Goal: Task Accomplishment & Management: Use online tool/utility

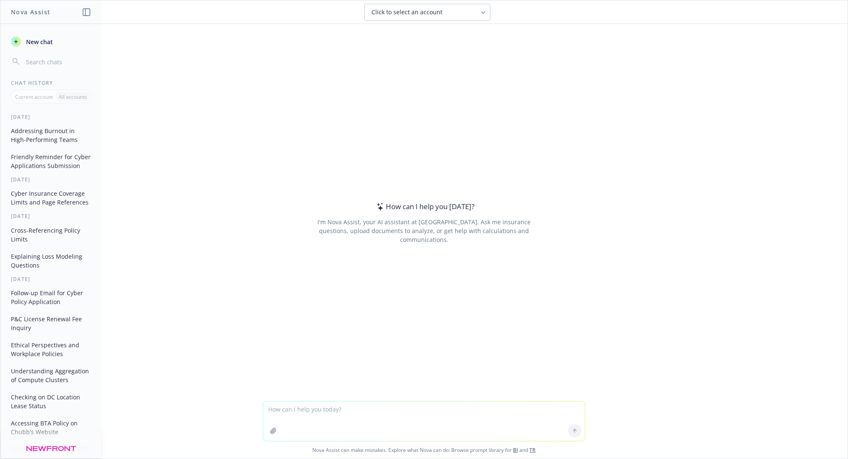
click at [50, 130] on button "Addressing Burnout in High-Performing Teams" at bounding box center [51, 135] width 87 height 23
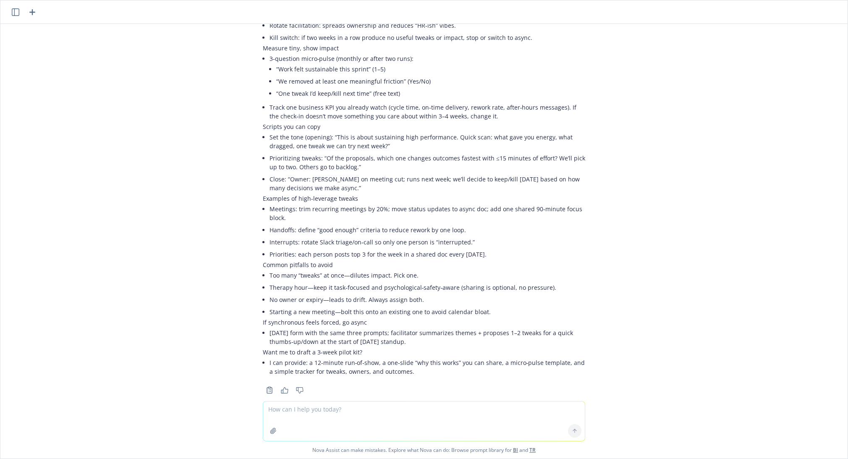
scroll to position [1240, 0]
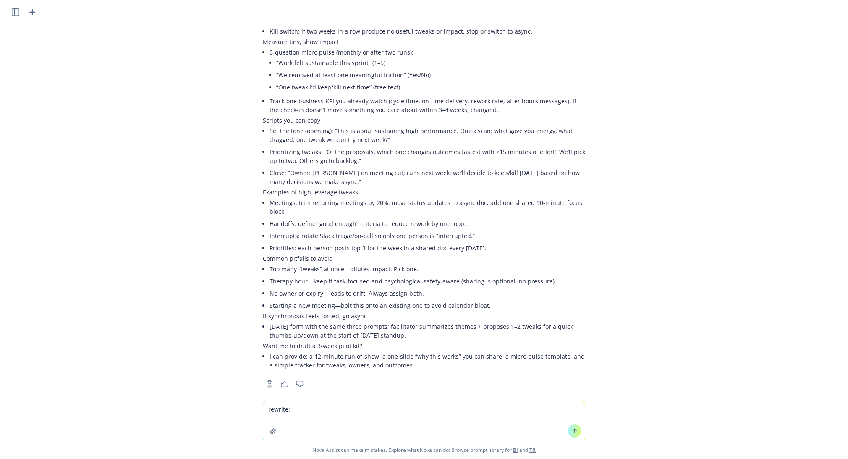
type textarea "rewrite: Duuude I've been feeling so off lately. Just being fully transparent, …"
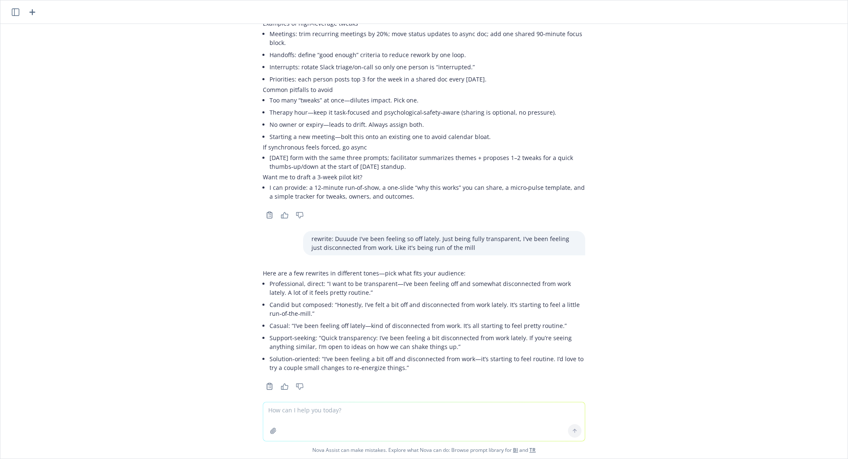
scroll to position [1411, 0]
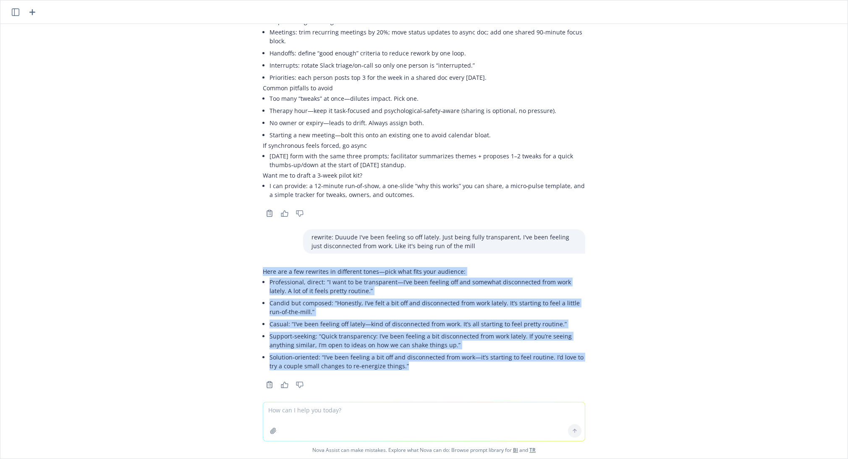
drag, startPoint x: 390, startPoint y: 358, endPoint x: 243, endPoint y: 257, distance: 178.2
click at [243, 257] on div "Hye nova, lately i've been experiencing a bit of burn out at work. My team is v…" at bounding box center [424, 213] width 848 height 378
click at [263, 267] on p "Here are a few rewrites in different tones—pick what fits your audience:" at bounding box center [424, 271] width 323 height 9
drag, startPoint x: 254, startPoint y: 261, endPoint x: 428, endPoint y: 366, distance: 202.8
click at [428, 366] on div "Here are a few rewrites in different tones—pick what fits your audience: Profes…" at bounding box center [424, 327] width 336 height 127
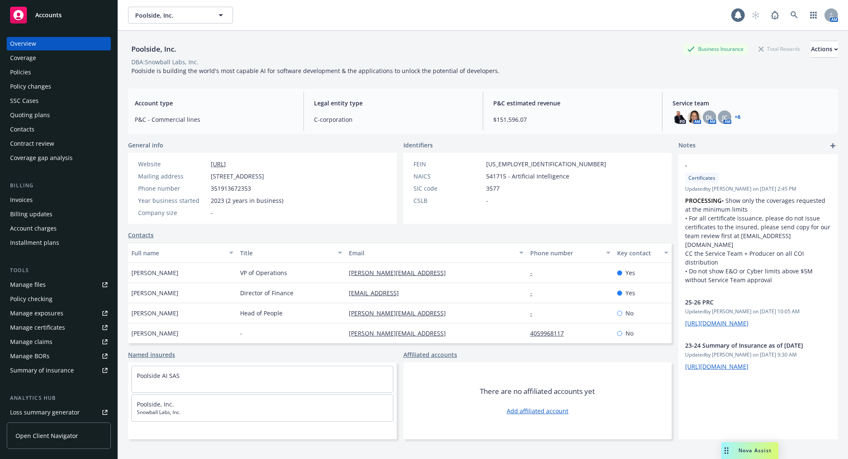
click at [74, 76] on div "Policies" at bounding box center [58, 72] width 97 height 13
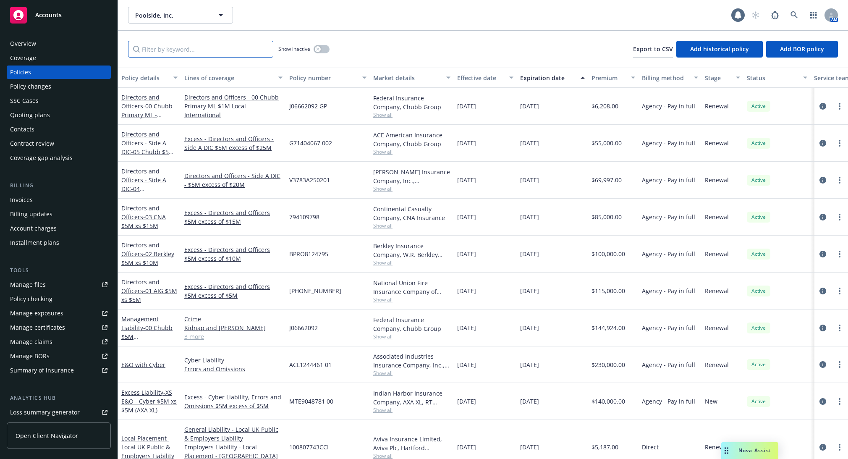
click at [165, 48] on input "Filter by keyword..." at bounding box center [200, 49] width 145 height 17
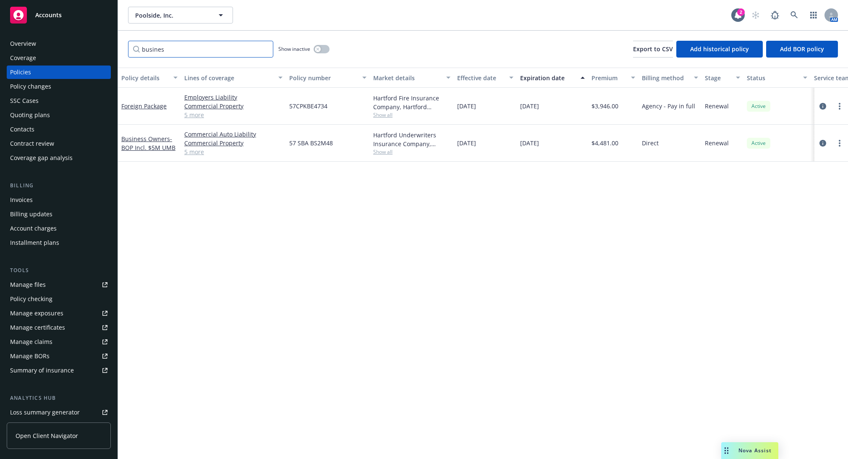
type input "busines"
drag, startPoint x: 290, startPoint y: 141, endPoint x: 339, endPoint y: 142, distance: 49.2
click at [339, 142] on div "57 SBA BS2M48" at bounding box center [328, 143] width 84 height 37
copy span "57 SBA BS2M48"
click at [163, 137] on link "Business Owners - BOP Incl. $5M UMB" at bounding box center [148, 143] width 54 height 17
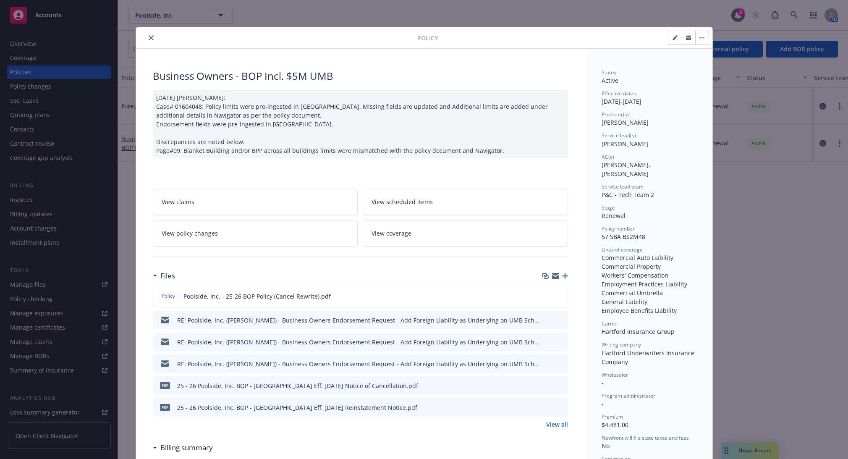
click at [236, 226] on link "View policy changes" at bounding box center [255, 233] width 205 height 26
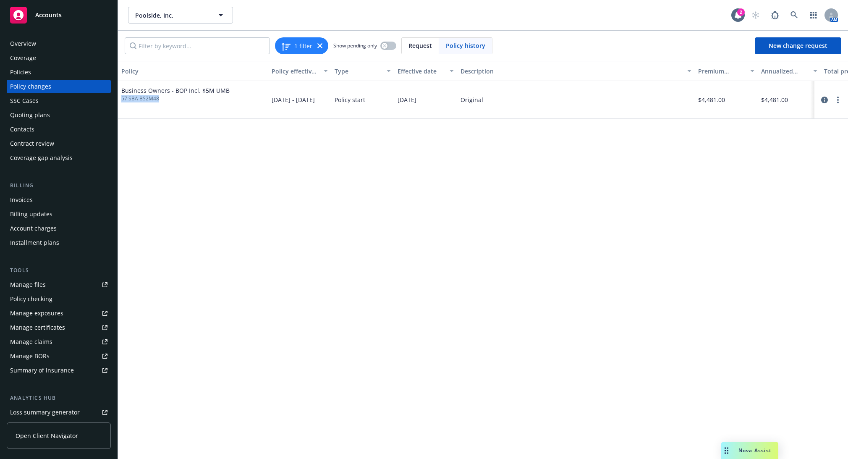
drag, startPoint x: 163, startPoint y: 102, endPoint x: 120, endPoint y: 100, distance: 42.9
click at [120, 100] on div "Business Owners - BOP Incl. $5M UMB 57 SBA BS2M48" at bounding box center [193, 100] width 150 height 38
copy span "57 SBA BS2M48"
drag, startPoint x: 367, startPoint y: 190, endPoint x: 352, endPoint y: 203, distance: 20.0
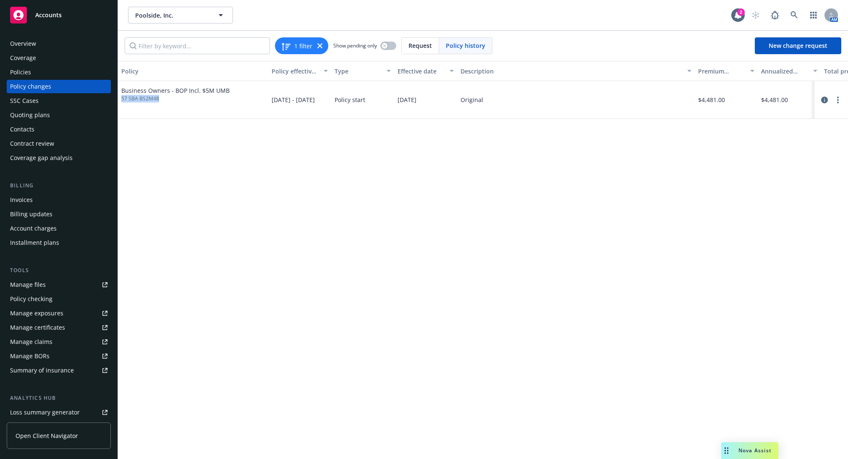
click at [367, 190] on div "Policy Policy effective dates Type Effective date Description Premium change An…" at bounding box center [483, 260] width 730 height 398
click at [70, 20] on div "Accounts" at bounding box center [58, 15] width 97 height 17
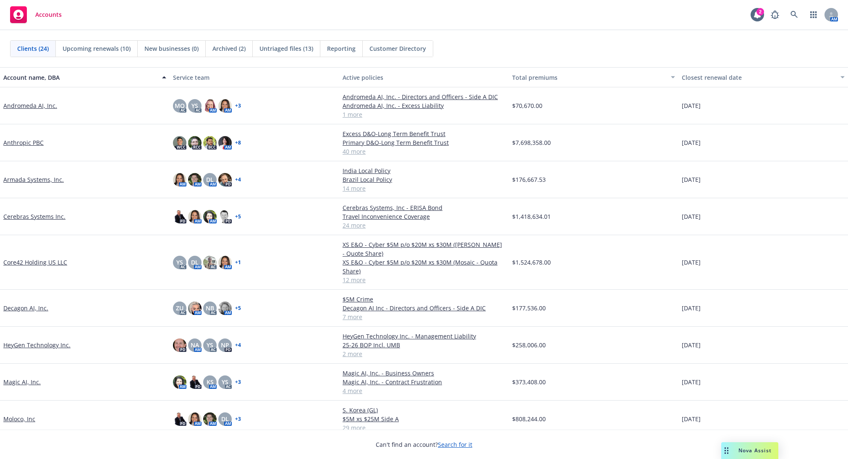
click at [288, 49] on span "Untriaged files (13)" at bounding box center [287, 48] width 54 height 9
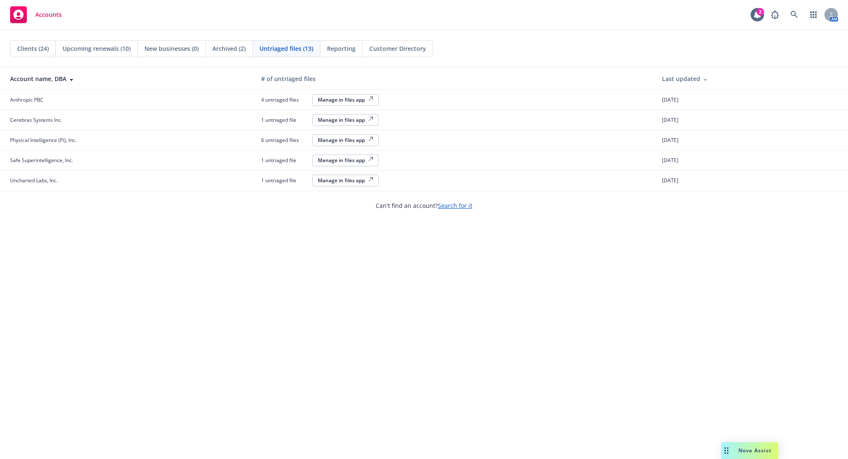
click at [35, 47] on span "Clients (24)" at bounding box center [32, 48] width 31 height 9
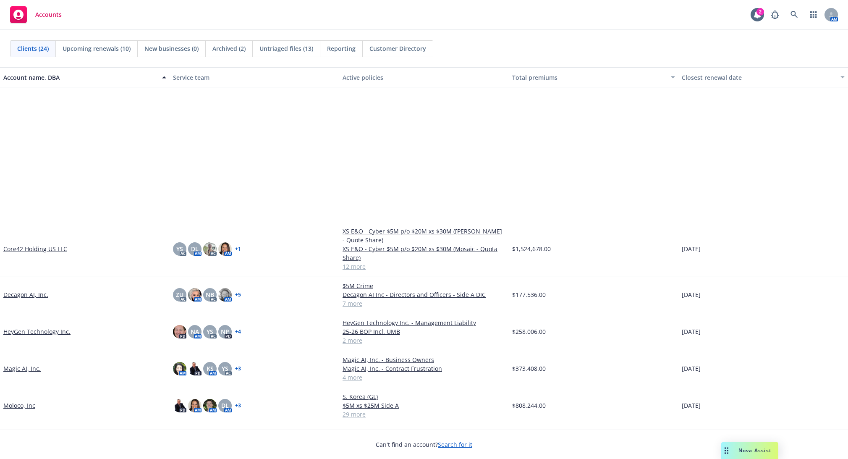
scroll to position [175, 0]
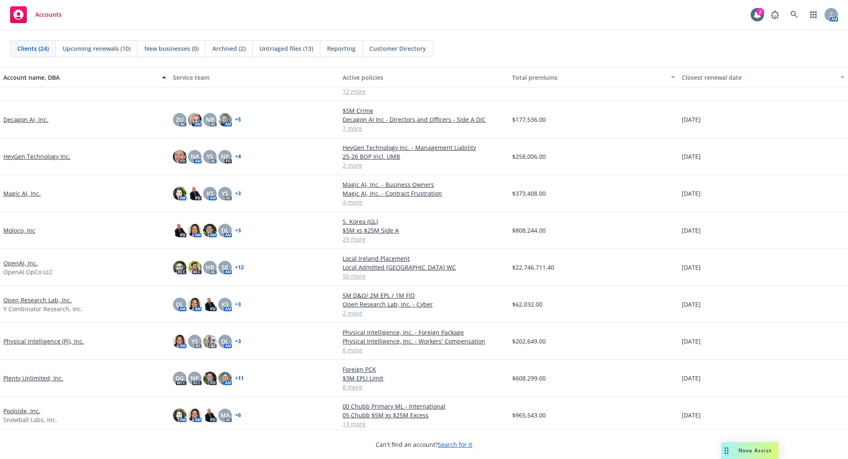
click at [28, 230] on link "Moloco, Inc" at bounding box center [19, 230] width 32 height 9
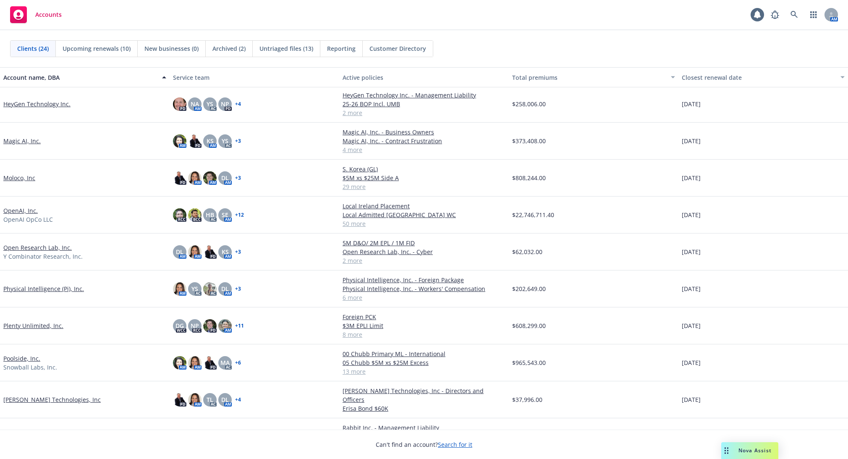
scroll to position [262, 0]
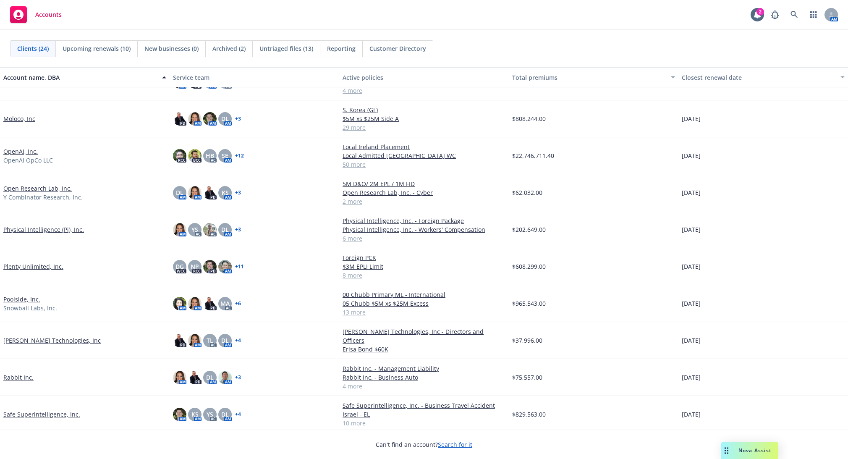
click at [31, 296] on link "Poolside, Inc." at bounding box center [21, 299] width 37 height 9
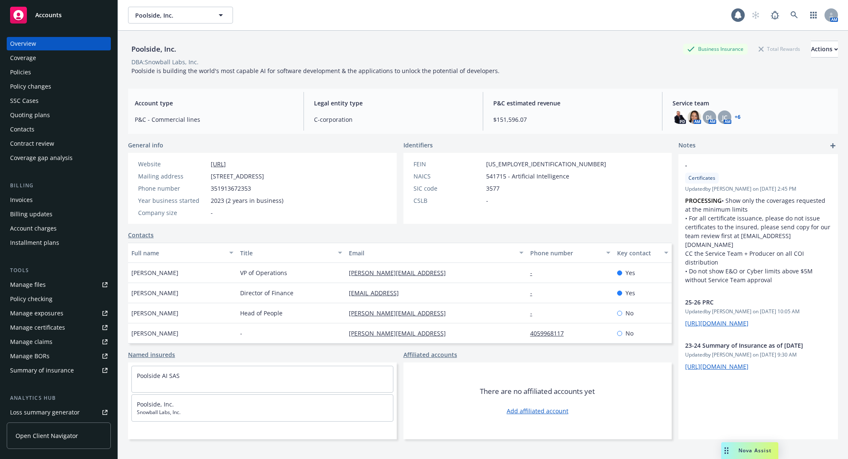
click at [80, 75] on div "Policies" at bounding box center [58, 72] width 97 height 13
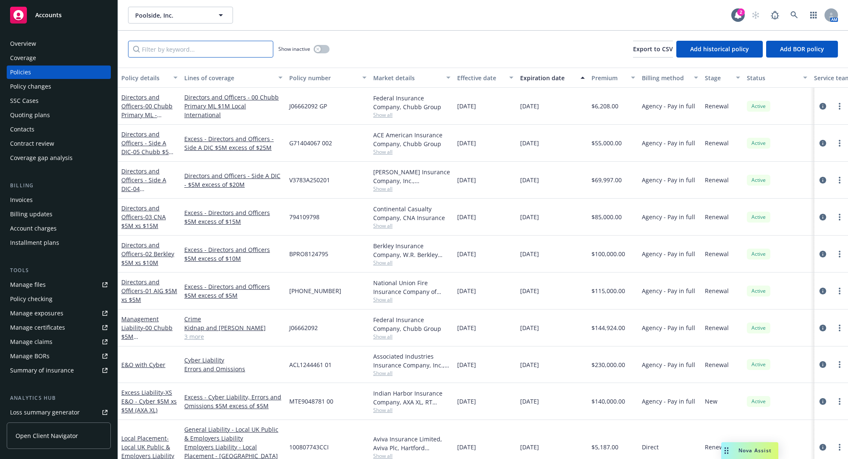
click at [168, 51] on input "Filter by keyword..." at bounding box center [200, 49] width 145 height 17
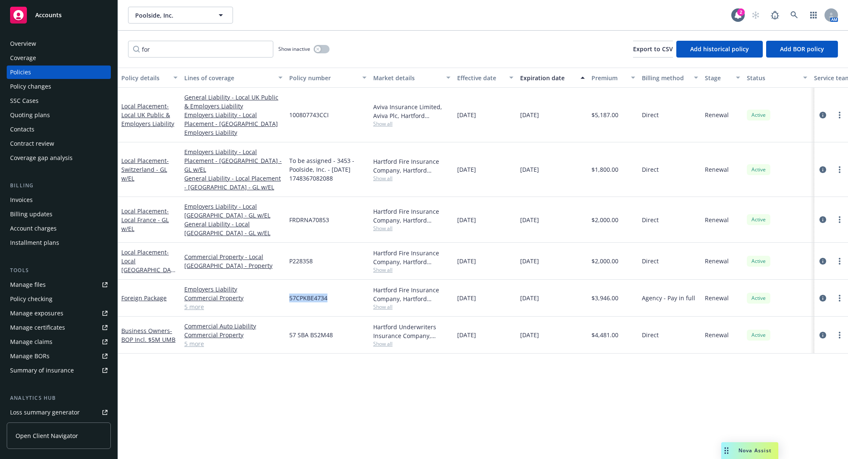
drag, startPoint x: 326, startPoint y: 281, endPoint x: 290, endPoint y: 283, distance: 36.1
click at [290, 294] on span "57CPKBE4734" at bounding box center [308, 298] width 38 height 9
copy span "57CPKBE4734"
click at [157, 157] on span "- Switzerland - GL w/EL" at bounding box center [144, 170] width 47 height 26
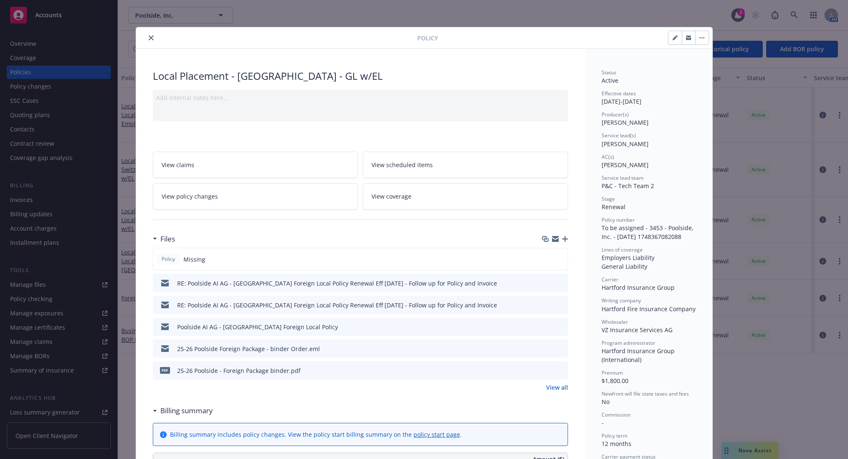
scroll to position [87, 0]
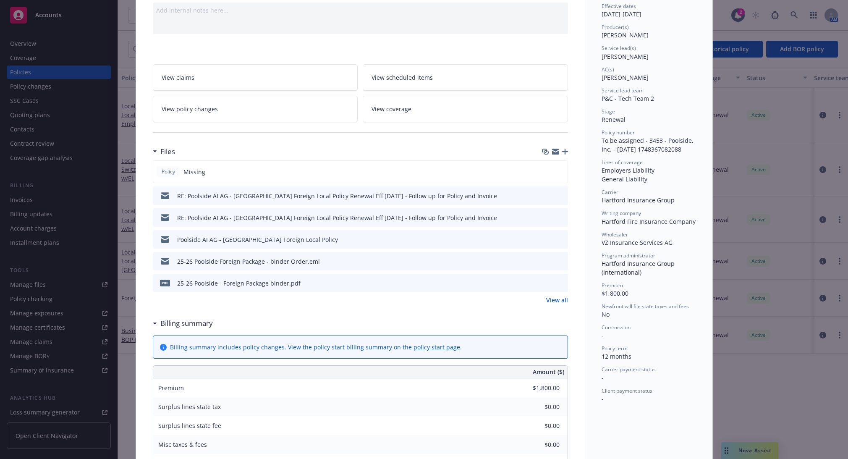
click at [556, 197] on icon "preview file" at bounding box center [560, 195] width 8 height 6
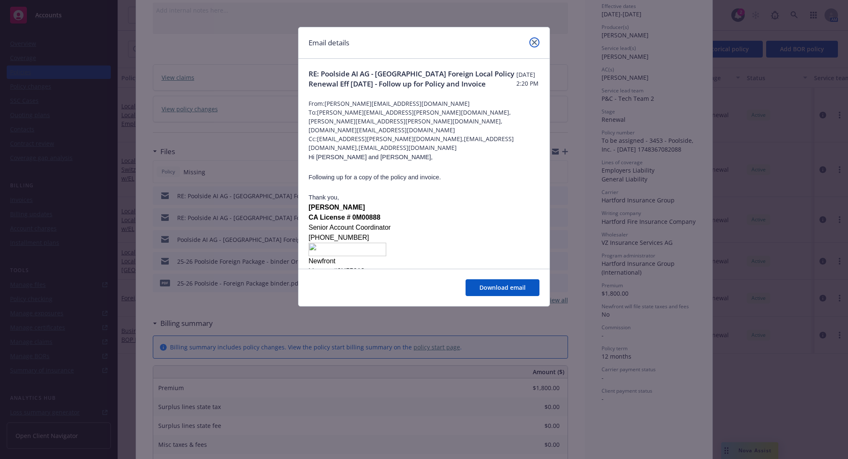
click at [532, 39] on link "close" at bounding box center [535, 42] width 10 height 10
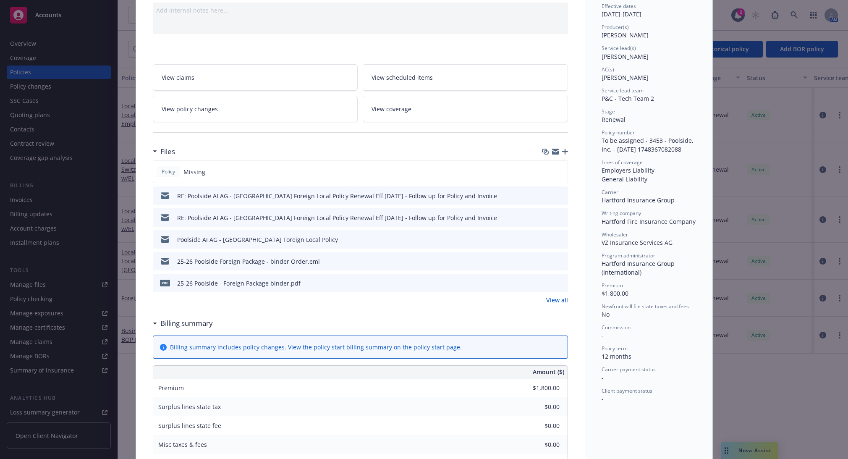
click at [602, 181] on div "General Liability" at bounding box center [649, 179] width 94 height 9
click at [559, 237] on icon "preview file" at bounding box center [560, 239] width 8 height 6
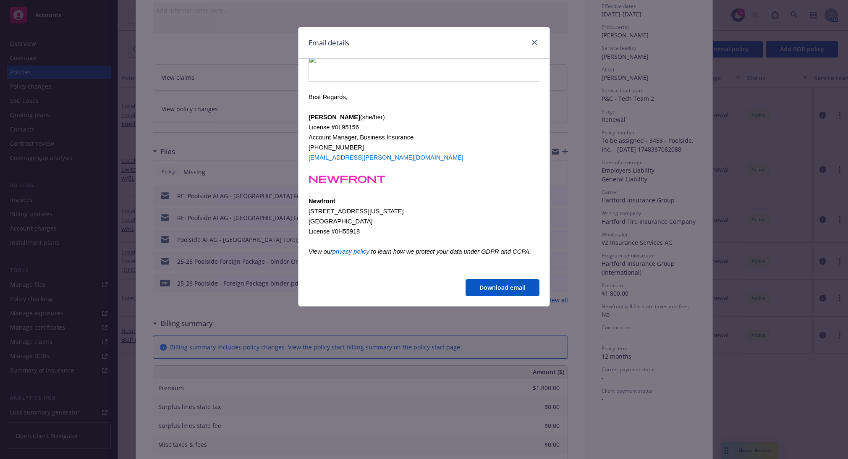
scroll to position [249, 0]
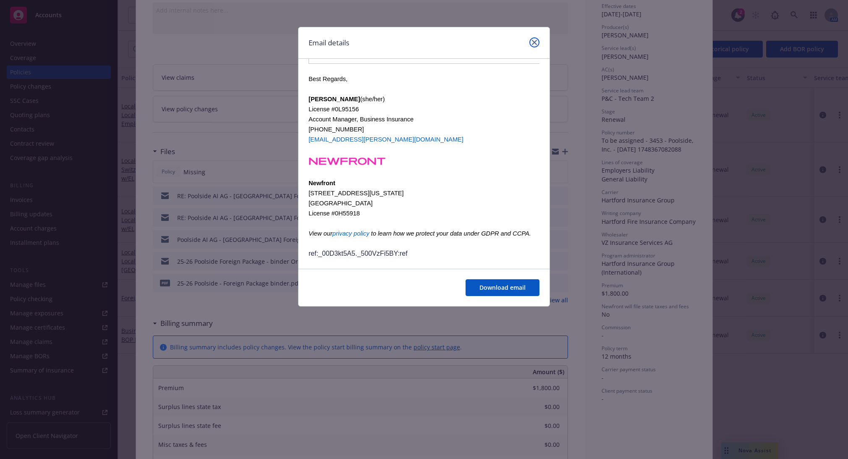
click at [533, 39] on link "close" at bounding box center [535, 42] width 10 height 10
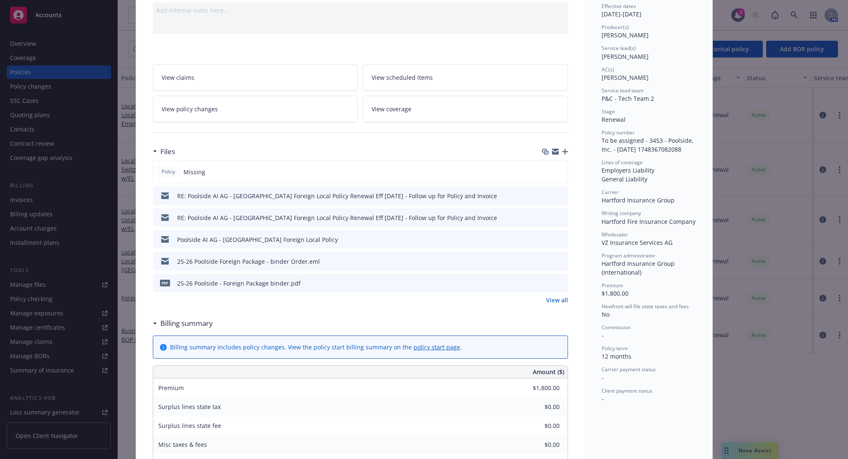
click at [556, 261] on icon "preview file" at bounding box center [560, 261] width 8 height 6
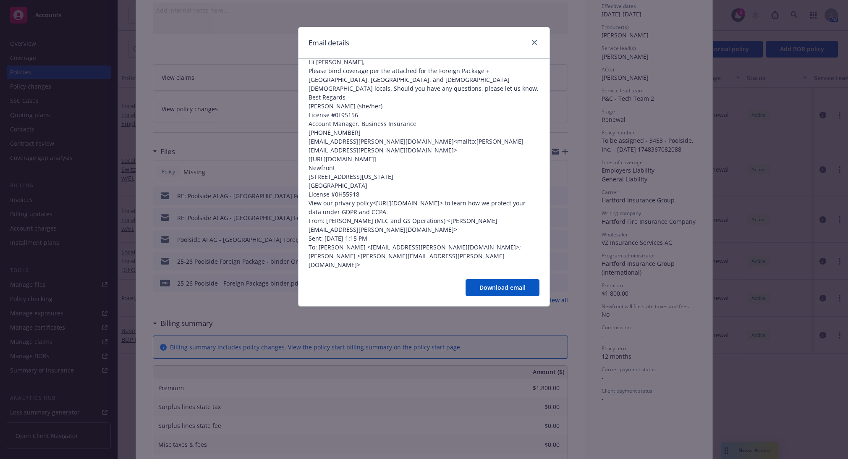
scroll to position [0, 0]
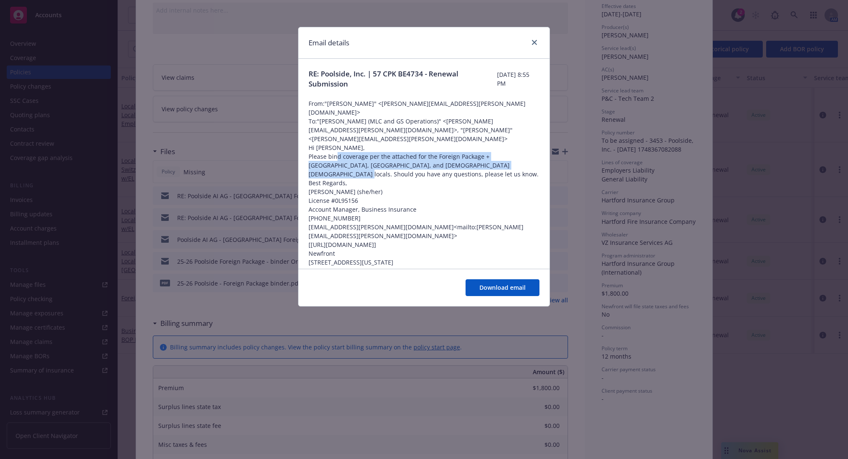
drag, startPoint x: 336, startPoint y: 135, endPoint x: 507, endPoint y: 149, distance: 171.5
click at [507, 152] on p "Please bind coverage per the attached for the Foreign Package + France, Switzer…" at bounding box center [424, 165] width 231 height 26
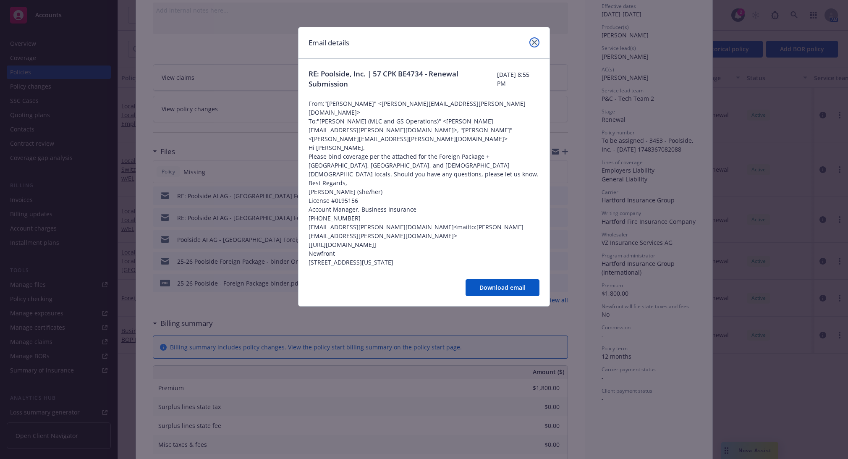
click at [534, 42] on icon "close" at bounding box center [534, 42] width 5 height 5
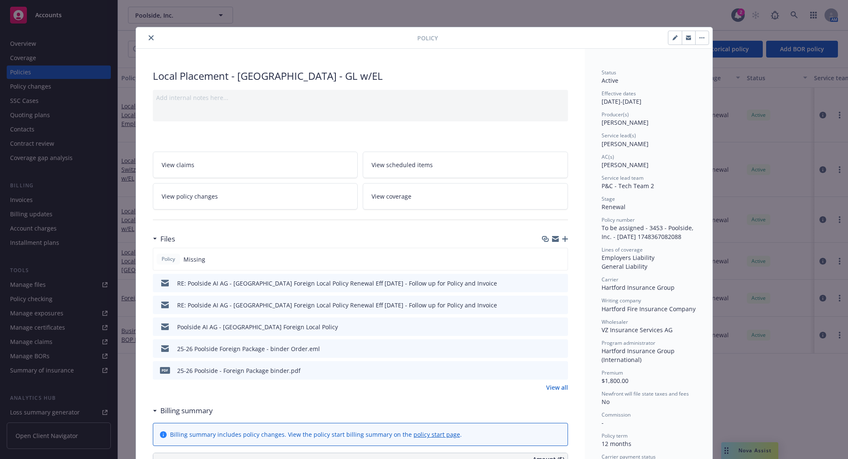
click at [149, 38] on icon "close" at bounding box center [151, 37] width 5 height 5
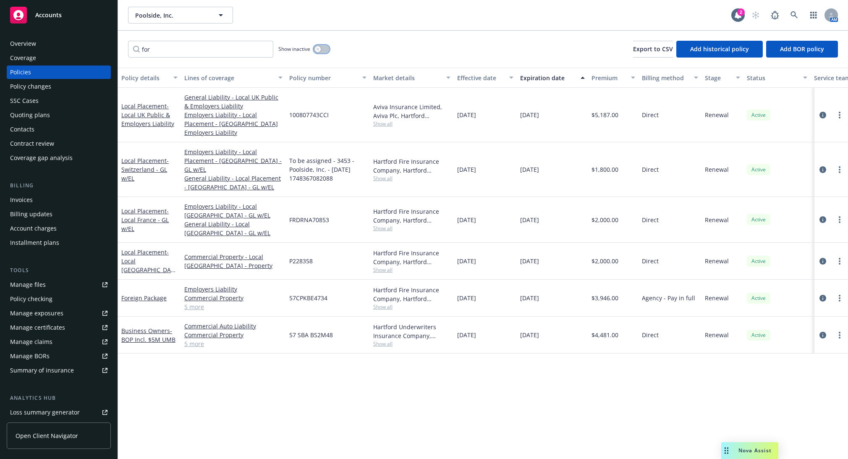
click at [316, 47] on div "button" at bounding box center [318, 49] width 6 height 6
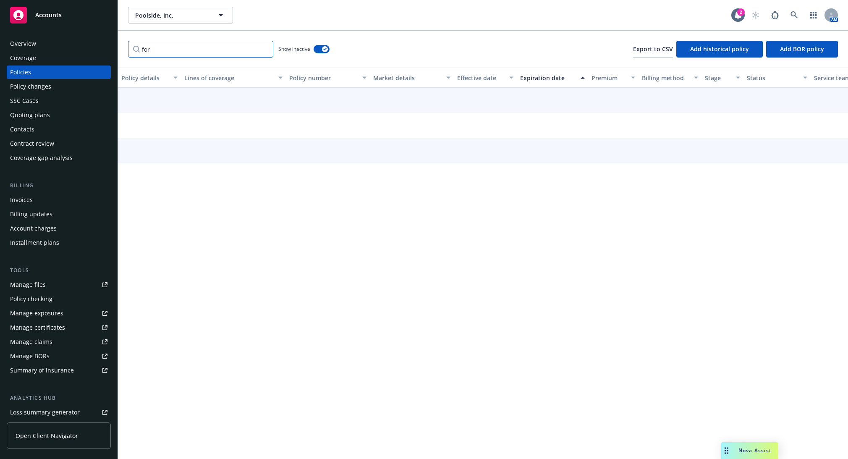
click at [206, 50] on input "for" at bounding box center [200, 49] width 145 height 17
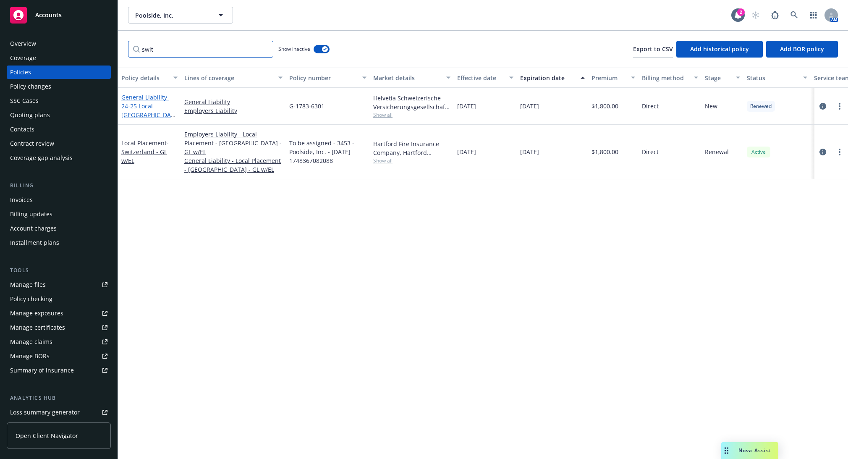
type input "swit"
click at [170, 111] on span "- 24-25 Local Switzerland GL & EL" at bounding box center [148, 110] width 54 height 34
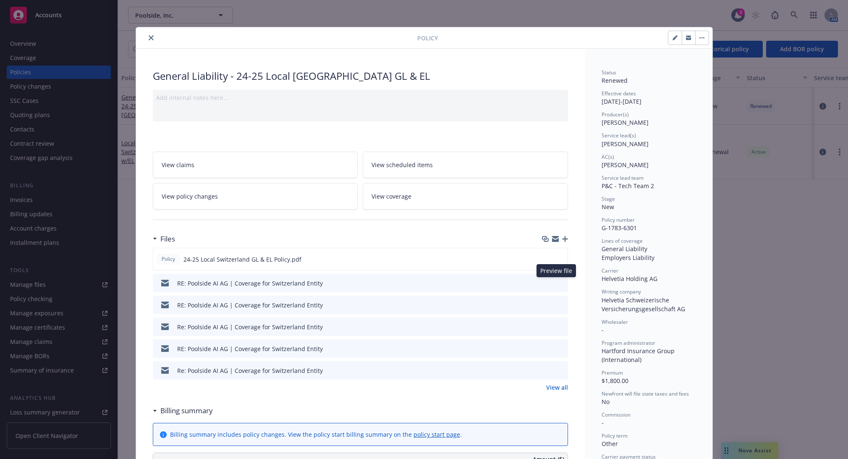
click at [559, 281] on icon "preview file" at bounding box center [560, 283] width 8 height 6
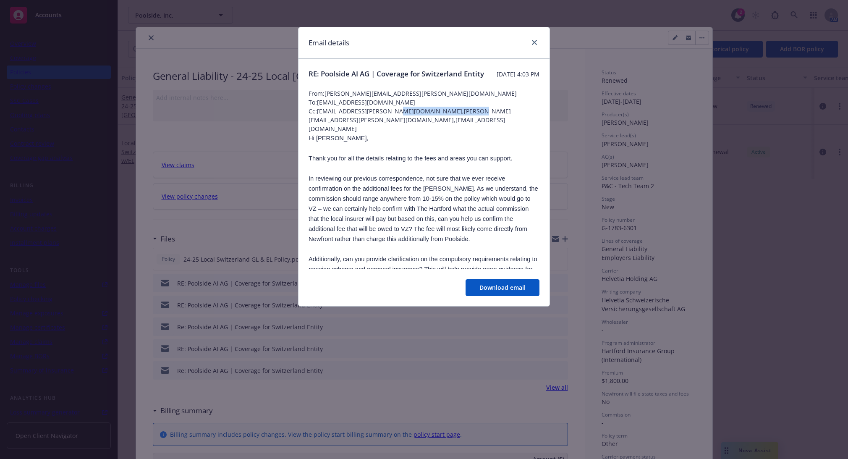
drag, startPoint x: 394, startPoint y: 120, endPoint x: 466, endPoint y: 119, distance: 72.7
click at [466, 119] on span "Cc: daisy.lopez@newfront.com,Oliver.Hedinger@vzch.com,support+b02f0169-c8b0-4d2…" at bounding box center [424, 120] width 231 height 26
copy span "Oliver.Hedinger@vzch.com"
click at [387, 190] on span "In reviewing our previous correspondence, not sure that we ever receive confirm…" at bounding box center [424, 208] width 230 height 67
click at [533, 39] on link "close" at bounding box center [535, 42] width 10 height 10
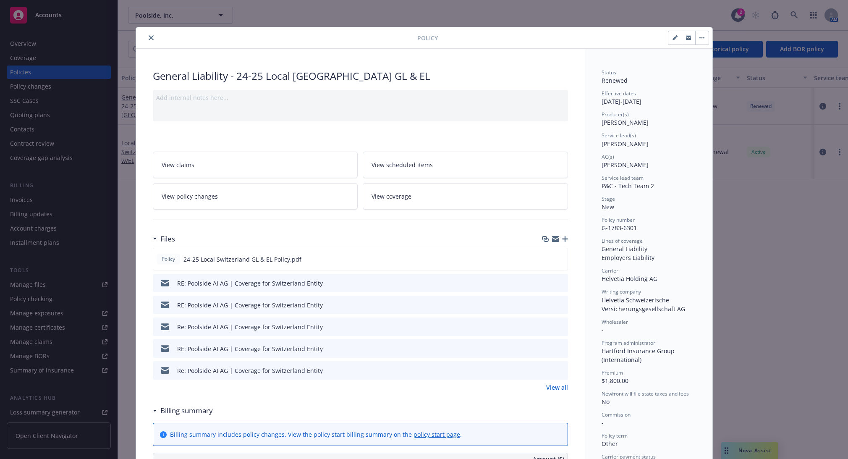
click at [557, 304] on icon "preview file" at bounding box center [560, 305] width 8 height 6
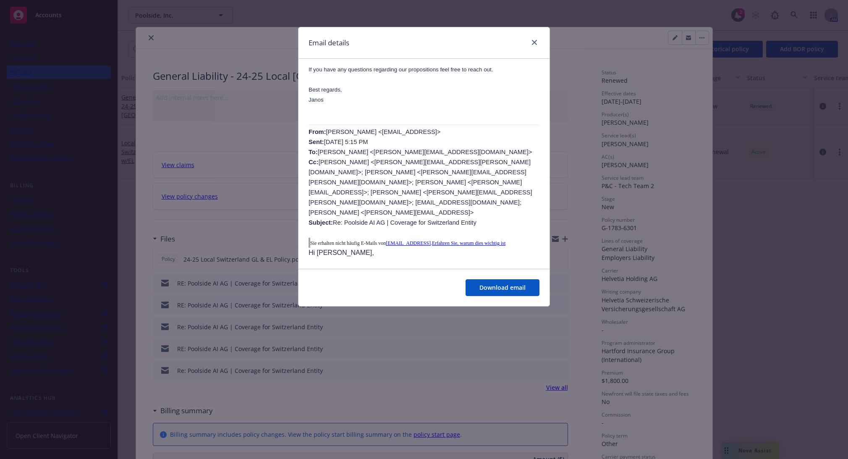
scroll to position [438, 0]
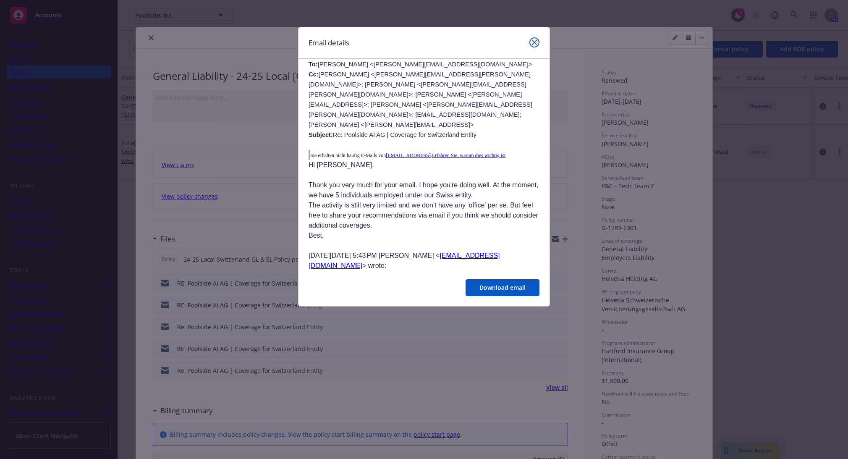
click at [534, 45] on link "close" at bounding box center [535, 42] width 10 height 10
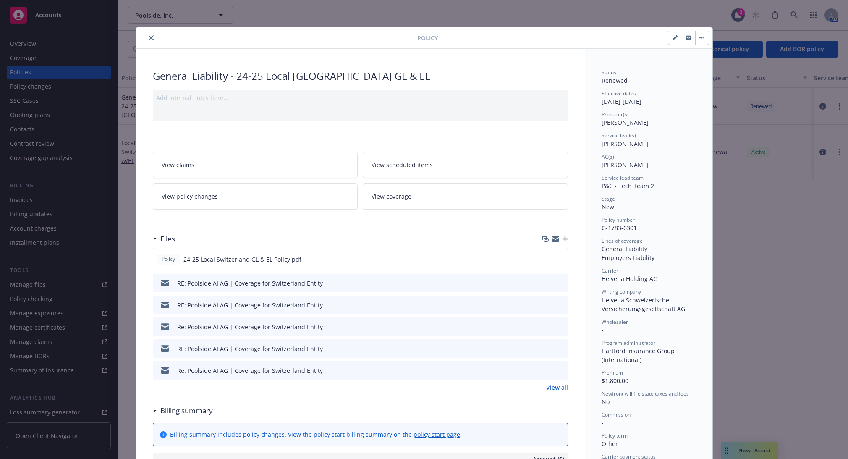
click at [149, 38] on icon "close" at bounding box center [151, 37] width 5 height 5
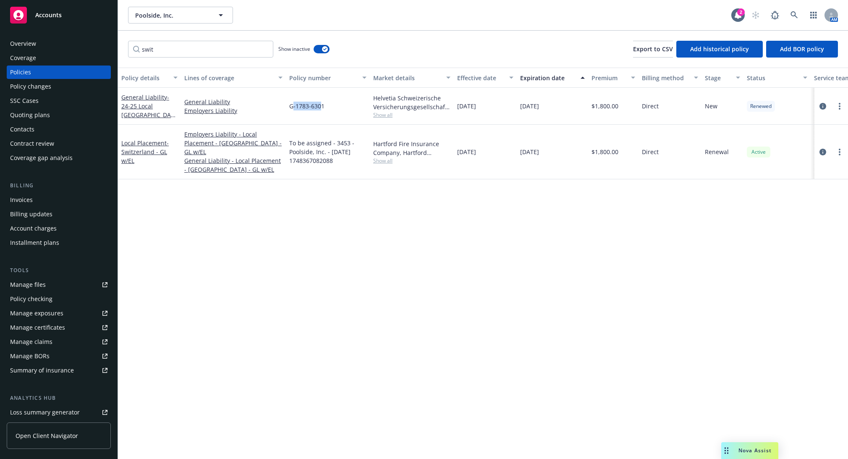
drag, startPoint x: 293, startPoint y: 105, endPoint x: 322, endPoint y: 110, distance: 29.4
click at [322, 110] on span "G-1783-6301" at bounding box center [306, 106] width 35 height 9
click at [323, 108] on span "G-1783-6301" at bounding box center [306, 106] width 35 height 9
drag, startPoint x: 323, startPoint y: 106, endPoint x: 290, endPoint y: 105, distance: 33.2
click at [290, 105] on span "G-1783-6301" at bounding box center [306, 106] width 35 height 9
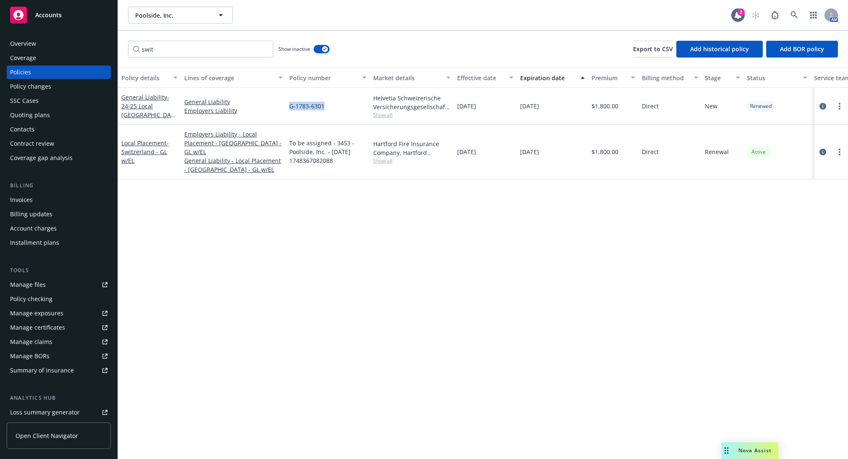
copy span "G-1783-6301"
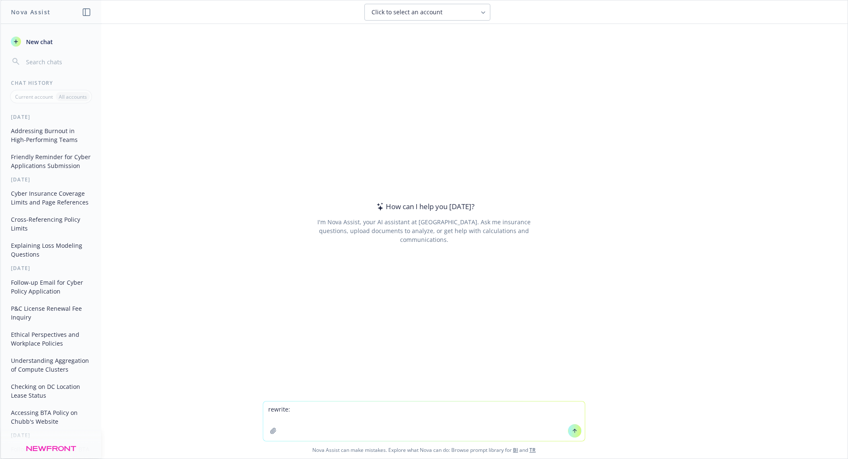
type textarea "rewrite: Please confirm this was bound. We have not received confirmation of th…"
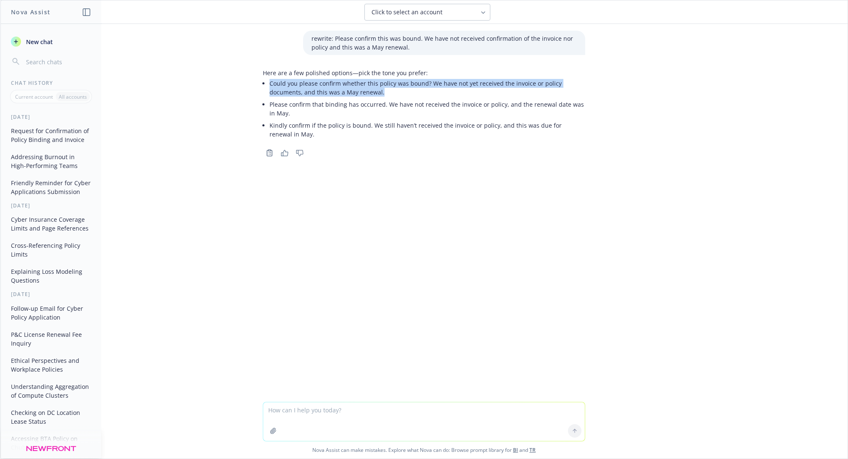
drag, startPoint x: 265, startPoint y: 83, endPoint x: 382, endPoint y: 93, distance: 116.7
click at [382, 93] on li "Could you please confirm whether this policy was bound? We have not yet receive…" at bounding box center [428, 87] width 316 height 21
copy li "Could you please confirm whether this policy was bound? We have not yet receive…"
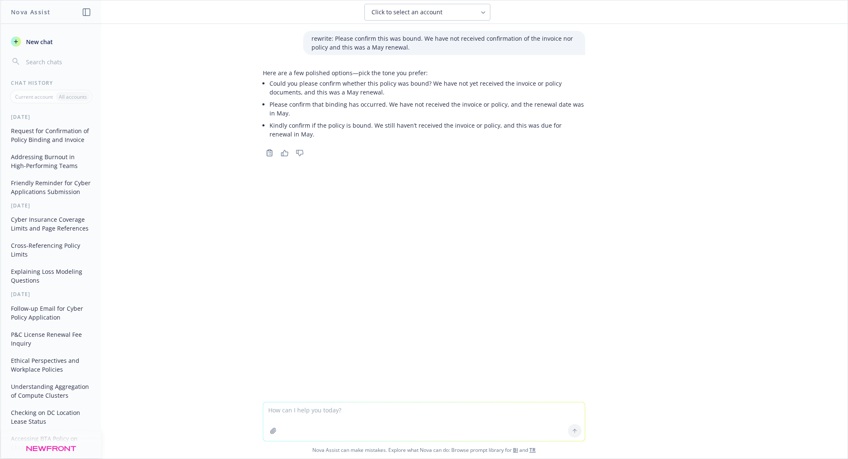
click at [284, 403] on textarea at bounding box center [424, 421] width 322 height 39
paste textarea "Will you please press the carrier to issue this one on a rush basis for us?"
type textarea "rewrite: Will you please press the carrier to issue this one on a rush basis fo…"
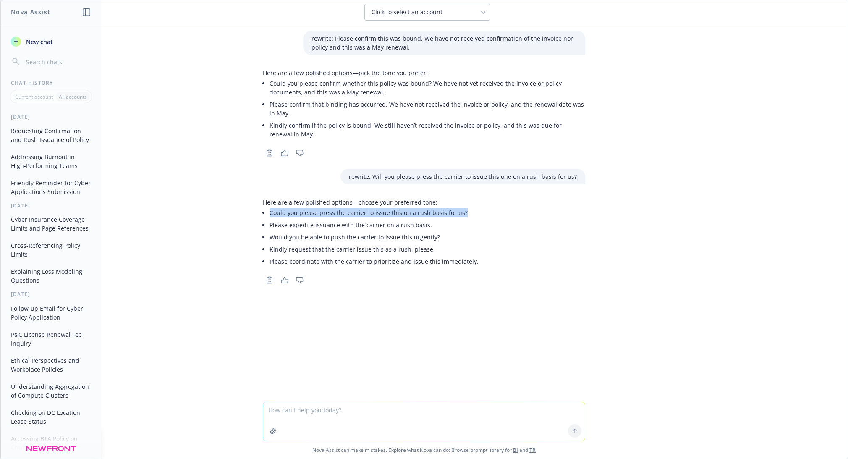
drag, startPoint x: 266, startPoint y: 210, endPoint x: 457, endPoint y: 209, distance: 191.5
click at [457, 209] on li "Could you please press the carrier to issue this on a rush basis for us?" at bounding box center [374, 213] width 209 height 12
copy li "Could you please press the carrier to issue this on a rush basis for us?"
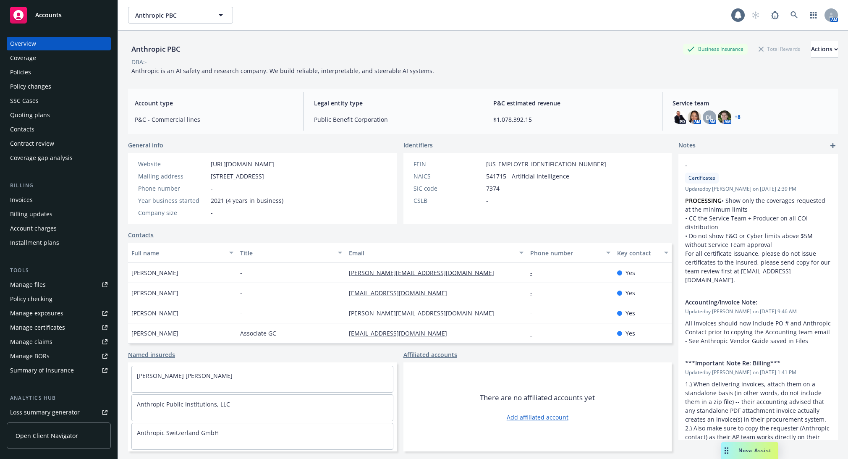
click at [84, 71] on div "Policies" at bounding box center [58, 72] width 97 height 13
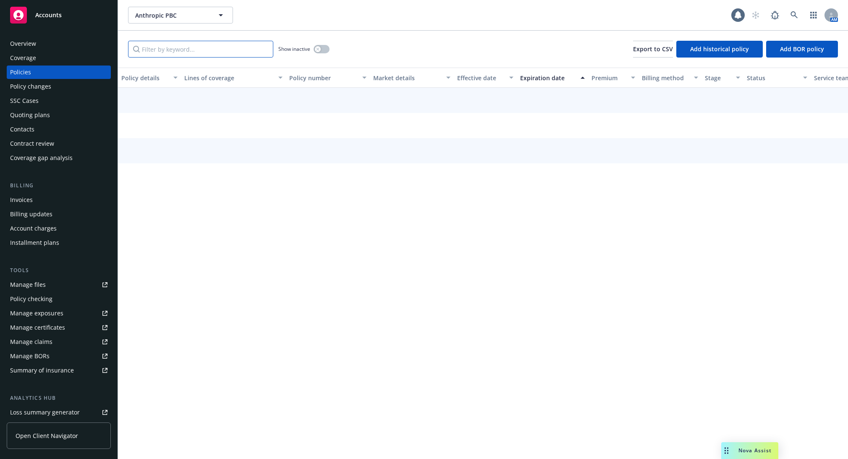
click at [170, 50] on input "Filter by keyword..." at bounding box center [200, 49] width 145 height 17
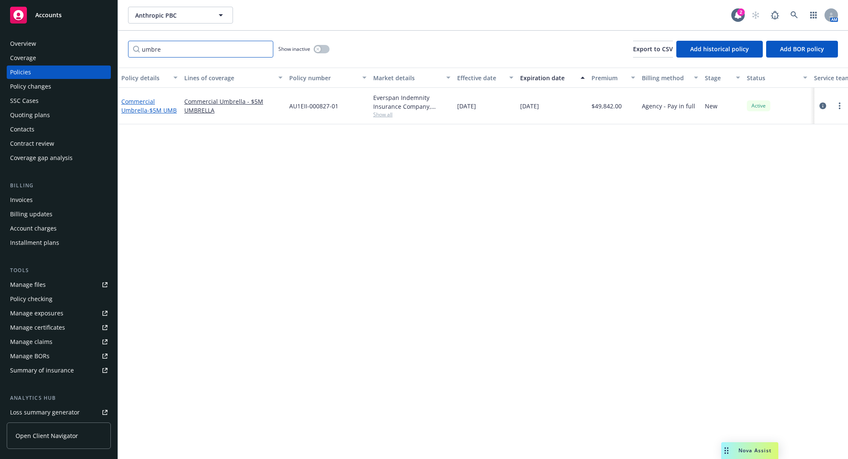
type input "umbre"
click at [151, 106] on span "- $5M UMB" at bounding box center [161, 110] width 29 height 8
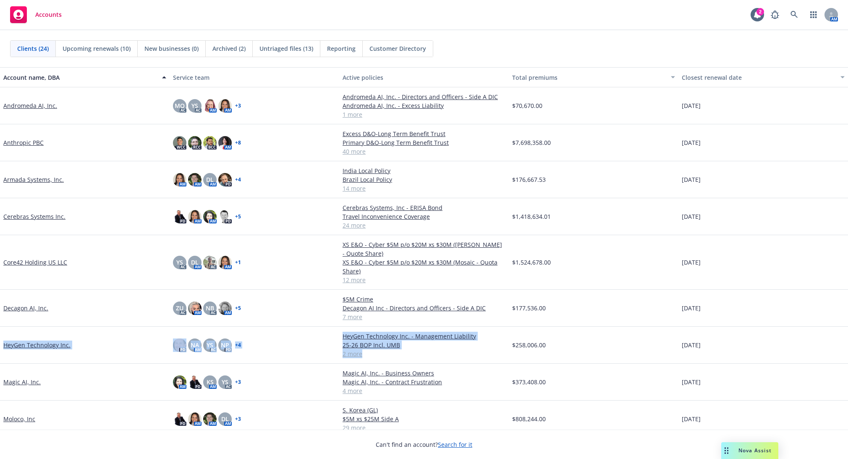
drag, startPoint x: 377, startPoint y: 359, endPoint x: -9, endPoint y: 331, distance: 387.4
click at [0, 331] on html "Accounts 2 AM Clients (24) Upcoming renewals (10) New businesses (0) Archived (…" at bounding box center [424, 229] width 848 height 459
click at [423, 357] on link "2 more" at bounding box center [424, 353] width 163 height 9
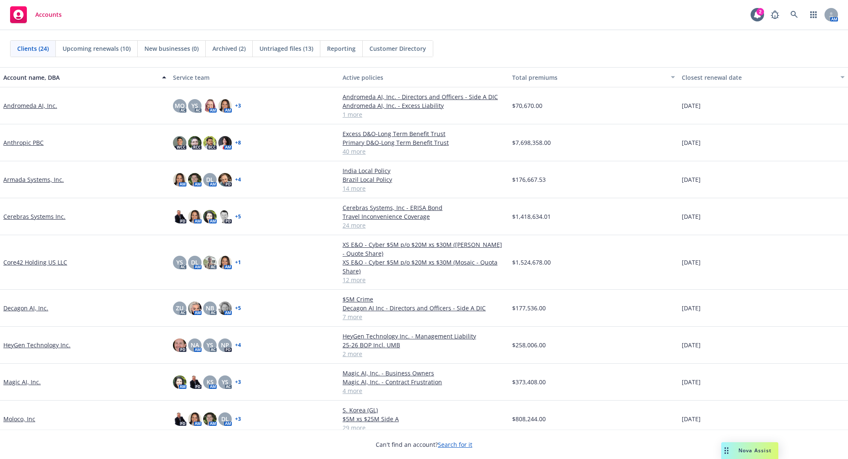
click at [31, 142] on link "Anthropic PBC" at bounding box center [23, 142] width 40 height 9
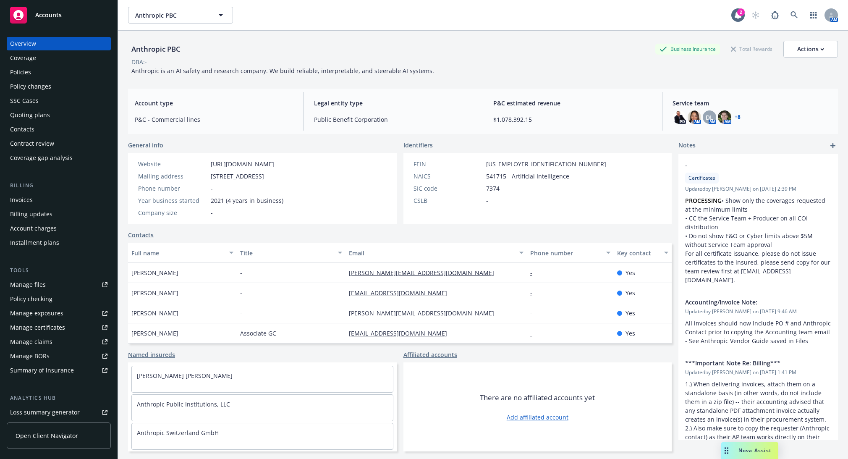
click at [38, 72] on div "Policies" at bounding box center [58, 72] width 97 height 13
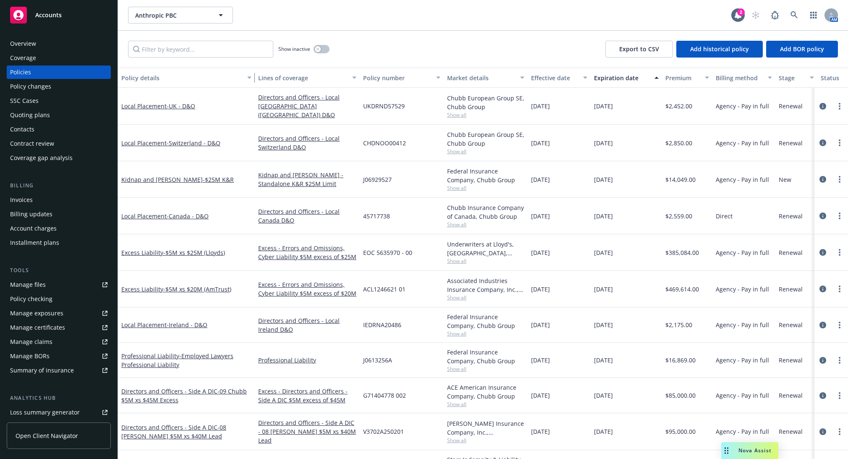
drag, startPoint x: 179, startPoint y: 75, endPoint x: 252, endPoint y: 73, distance: 73.5
click at [252, 73] on div "button" at bounding box center [251, 77] width 4 height 19
click at [52, 199] on div "Invoices" at bounding box center [58, 199] width 97 height 13
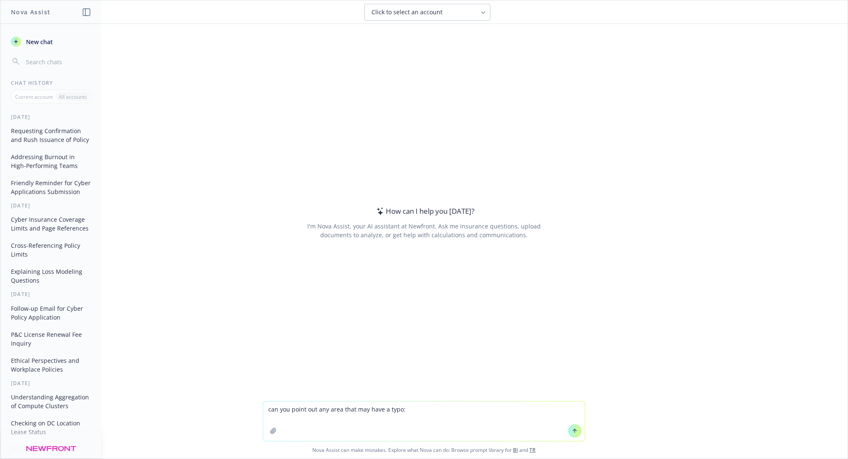
type textarea "lor ips dolor sit ame cons adip eli sedd e temp: Incid utl etd magn aliquaen. A…"
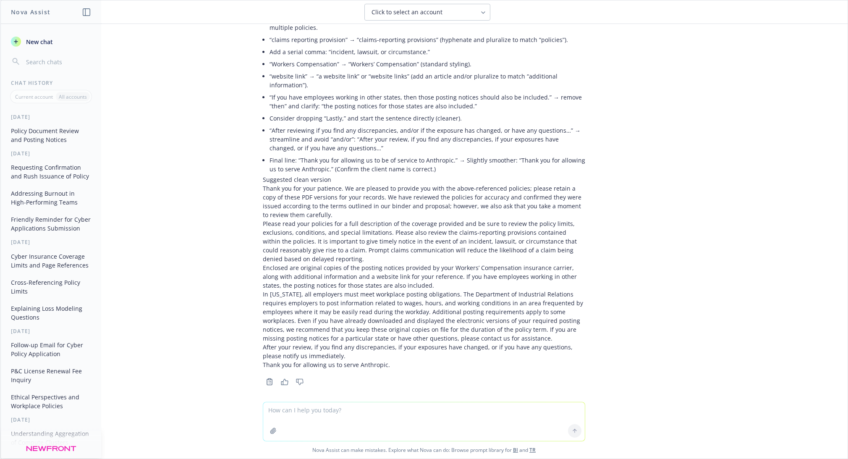
scroll to position [307, 0]
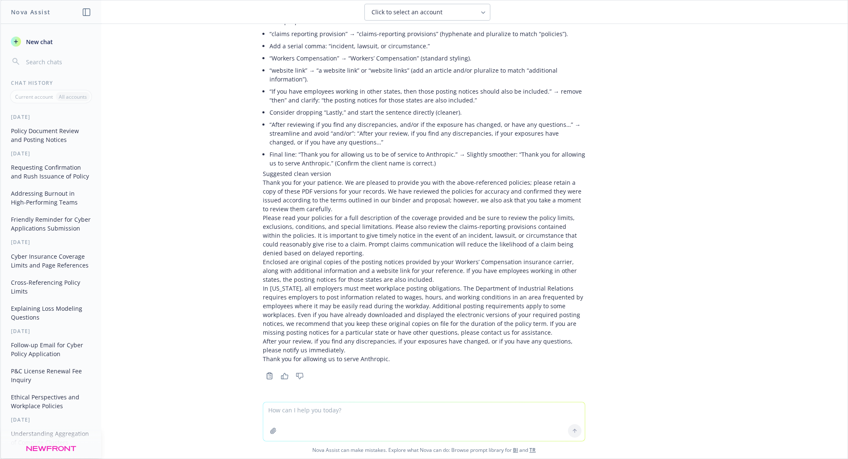
click at [354, 414] on textarea at bounding box center [424, 421] width 322 height 39
type textarea "bold the areas you change in the new text"
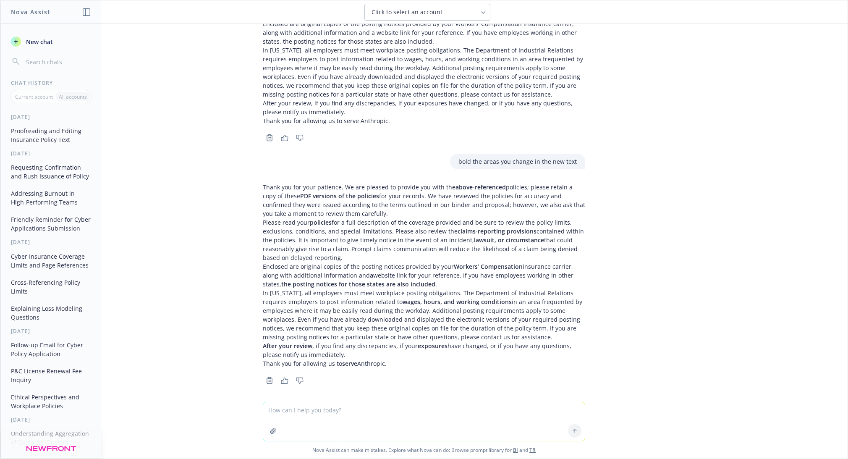
scroll to position [549, 0]
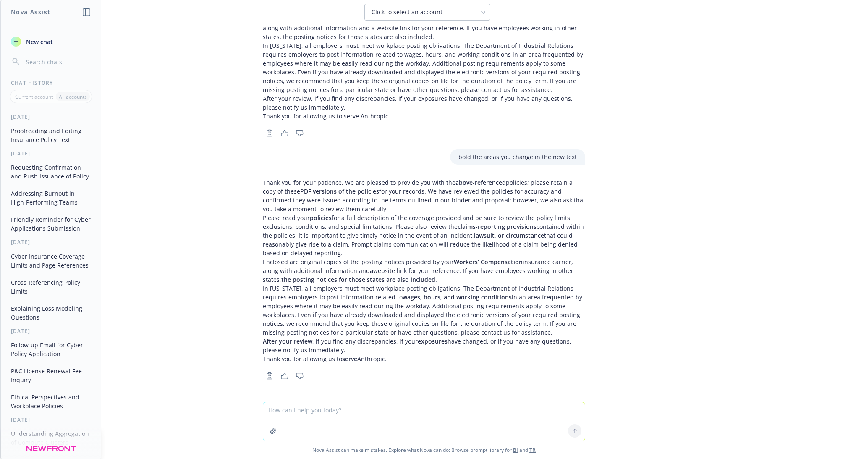
click at [470, 205] on p "Thank you for your patience. We are pleased to provide you with the above-refer…" at bounding box center [424, 195] width 323 height 35
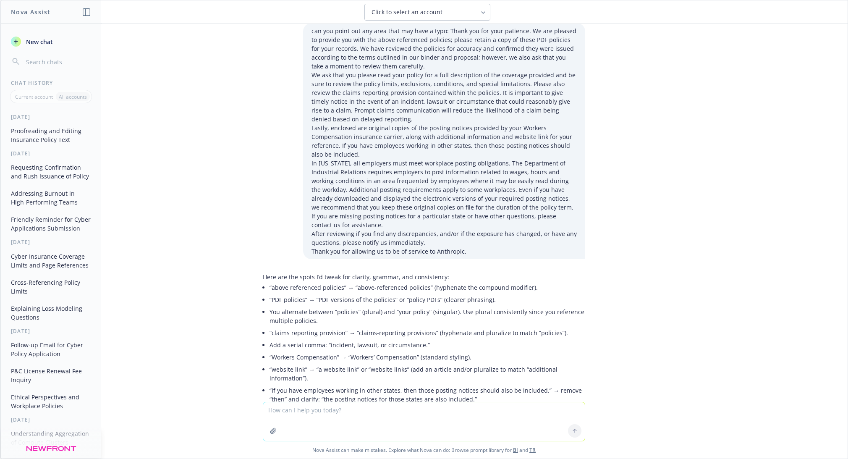
scroll to position [0, 0]
